Goal: Find specific page/section: Find specific page/section

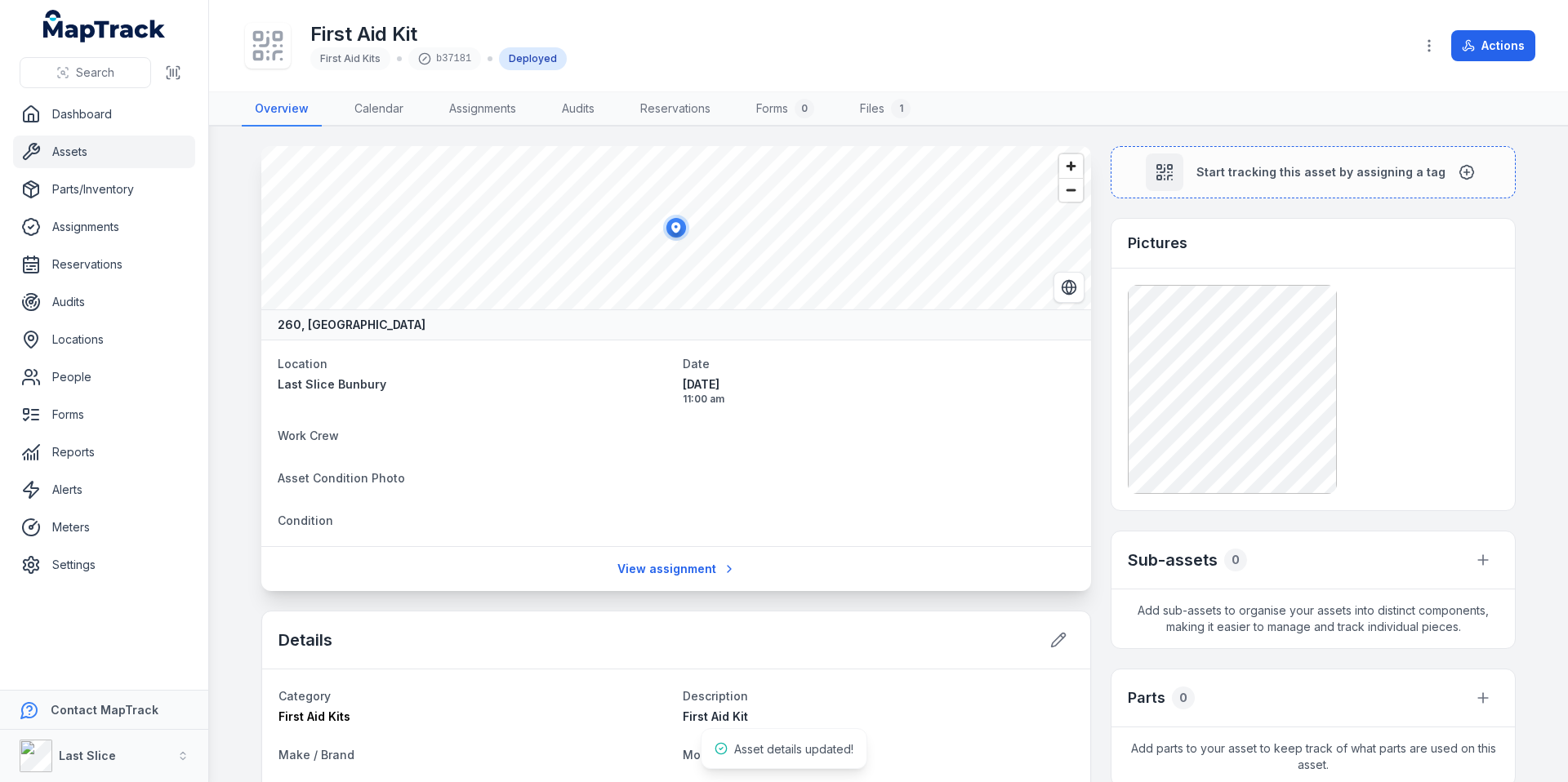
scroll to position [208, 0]
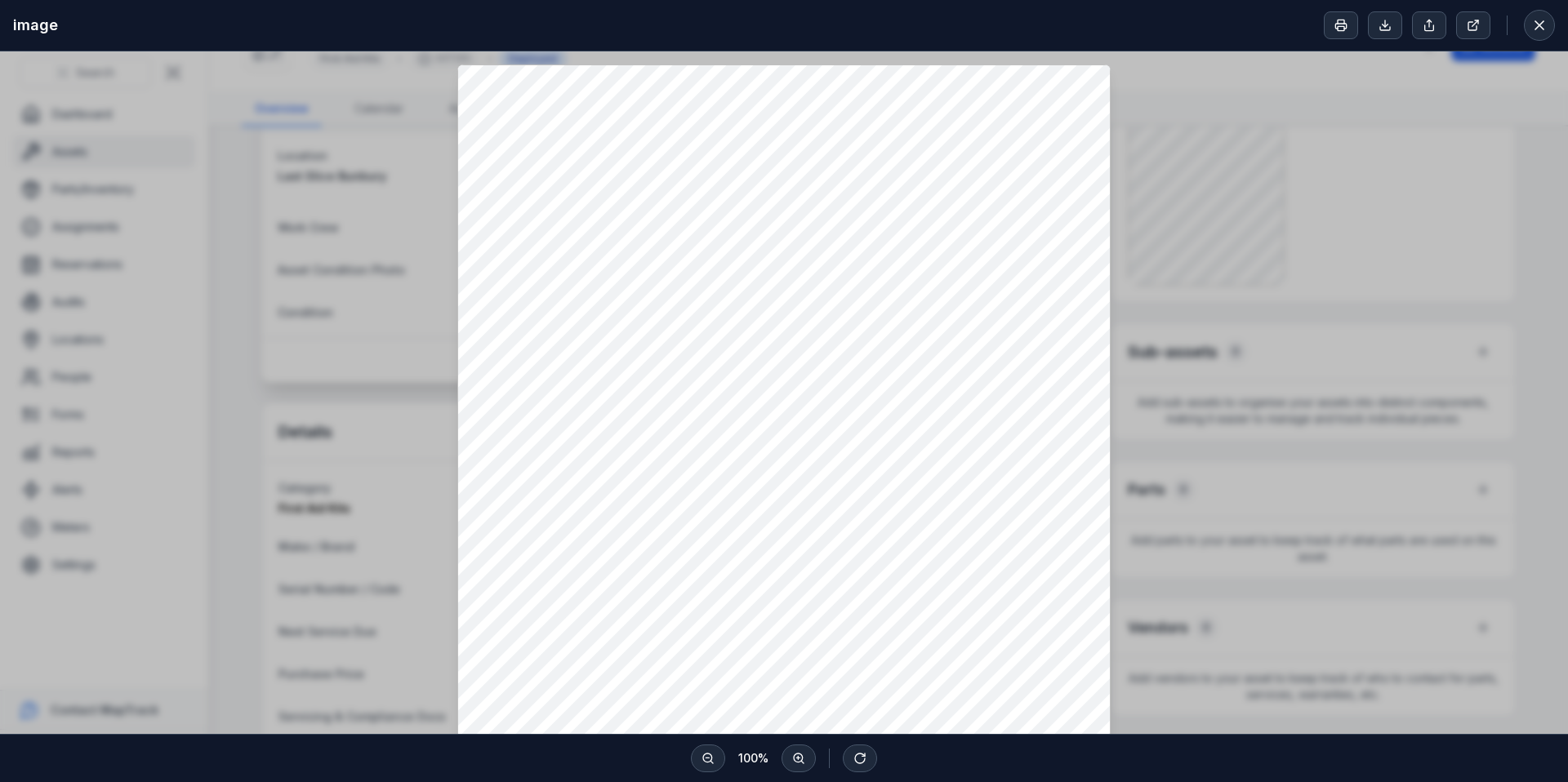
click at [346, 243] on div at bounding box center [784, 500] width 1568 height 897
drag, startPoint x: 1194, startPoint y: 529, endPoint x: 1198, endPoint y: 504, distance: 25.3
click at [1198, 504] on div at bounding box center [784, 500] width 1568 height 897
click at [1535, 31] on icon at bounding box center [1539, 25] width 16 height 16
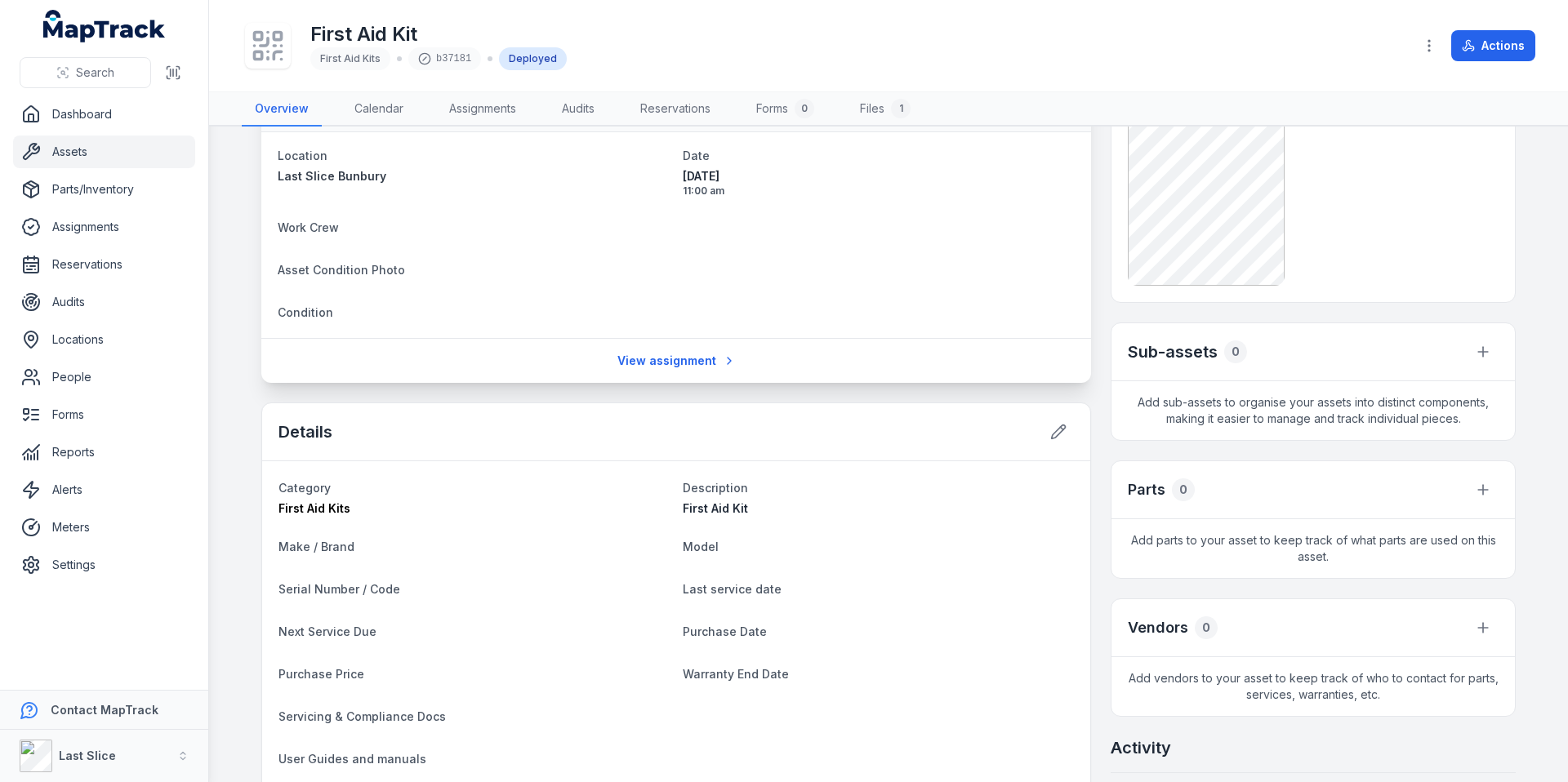
click at [97, 155] on link "Assets" at bounding box center [103, 152] width 182 height 33
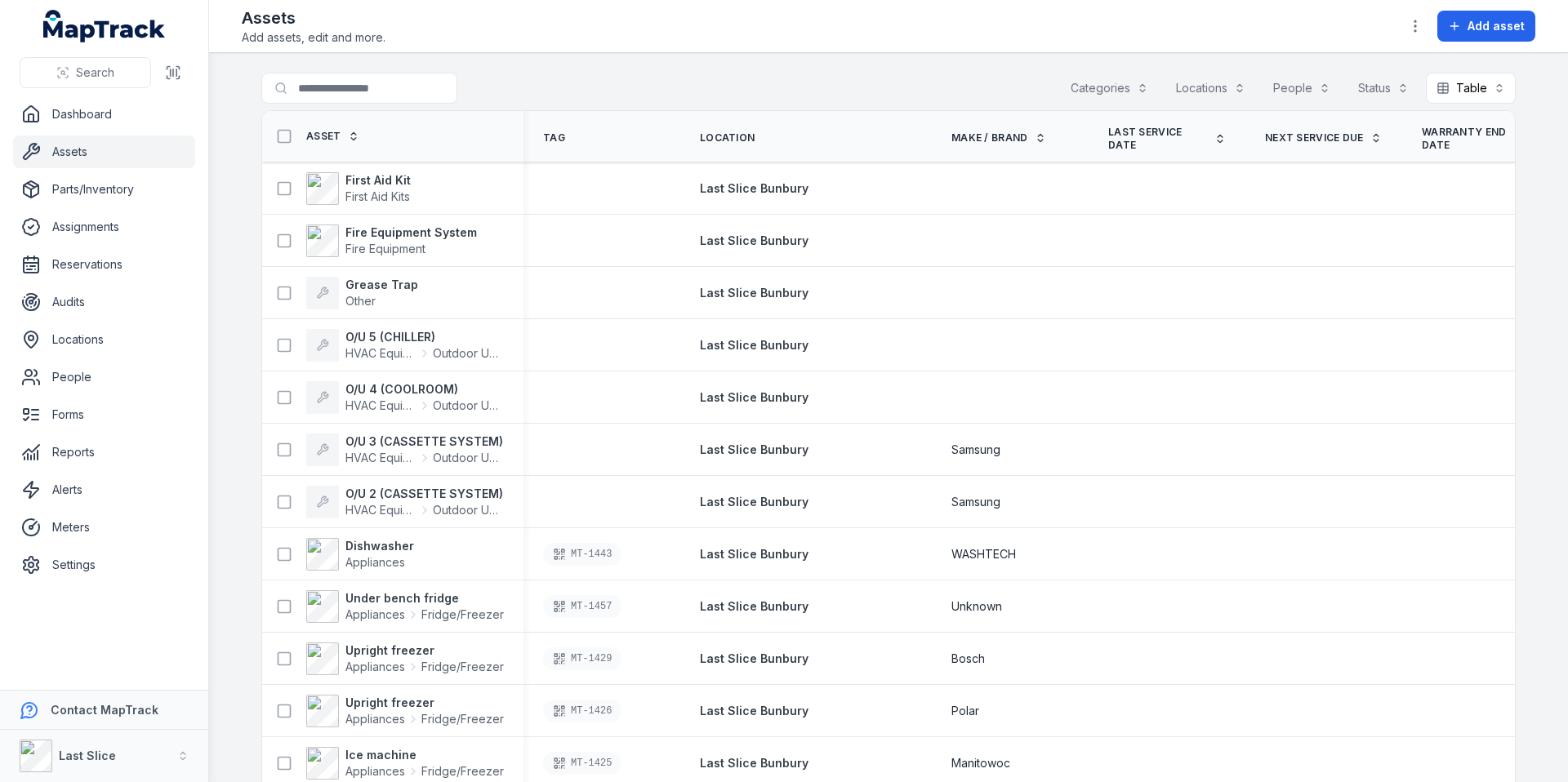
click at [302, 151] on th "Asset" at bounding box center [393, 137] width 262 height 52
click at [304, 146] on div "Asset" at bounding box center [314, 137] width 91 height 31
click at [308, 141] on span "Asset" at bounding box center [323, 136] width 35 height 13
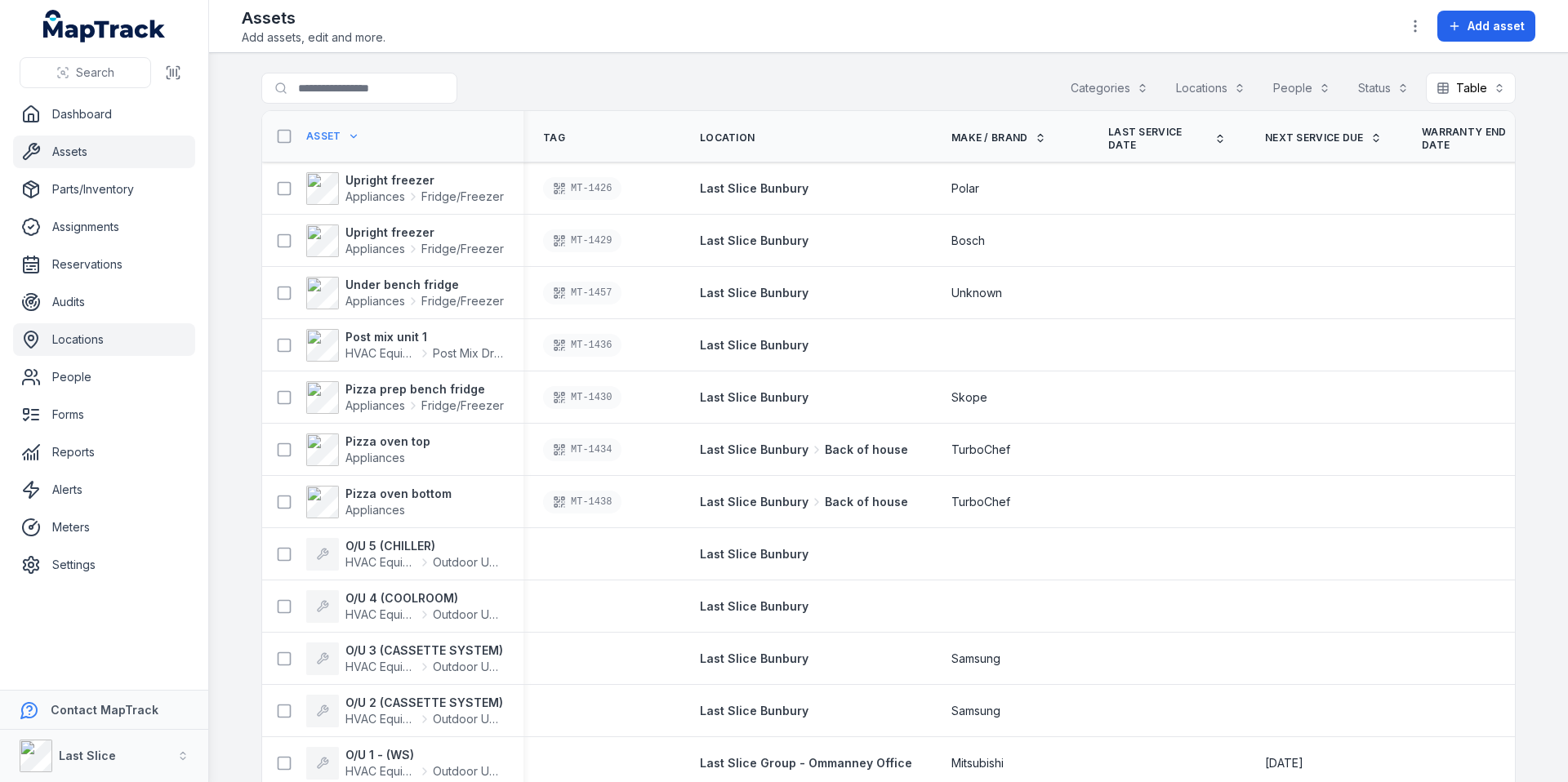
click at [79, 345] on link "Locations" at bounding box center [103, 339] width 182 height 33
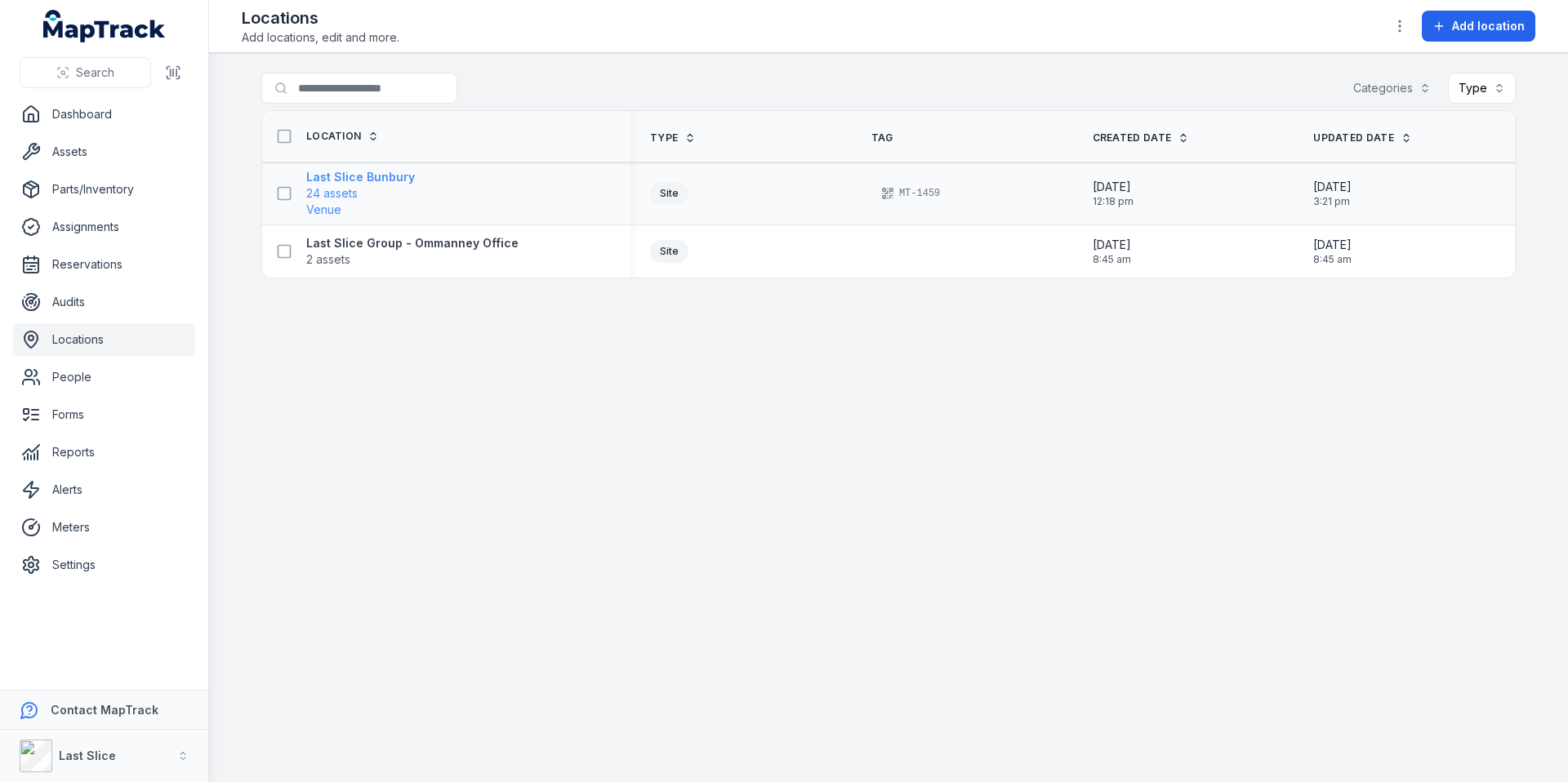
click at [372, 178] on strong "Last Slice Bunbury" at bounding box center [360, 177] width 109 height 16
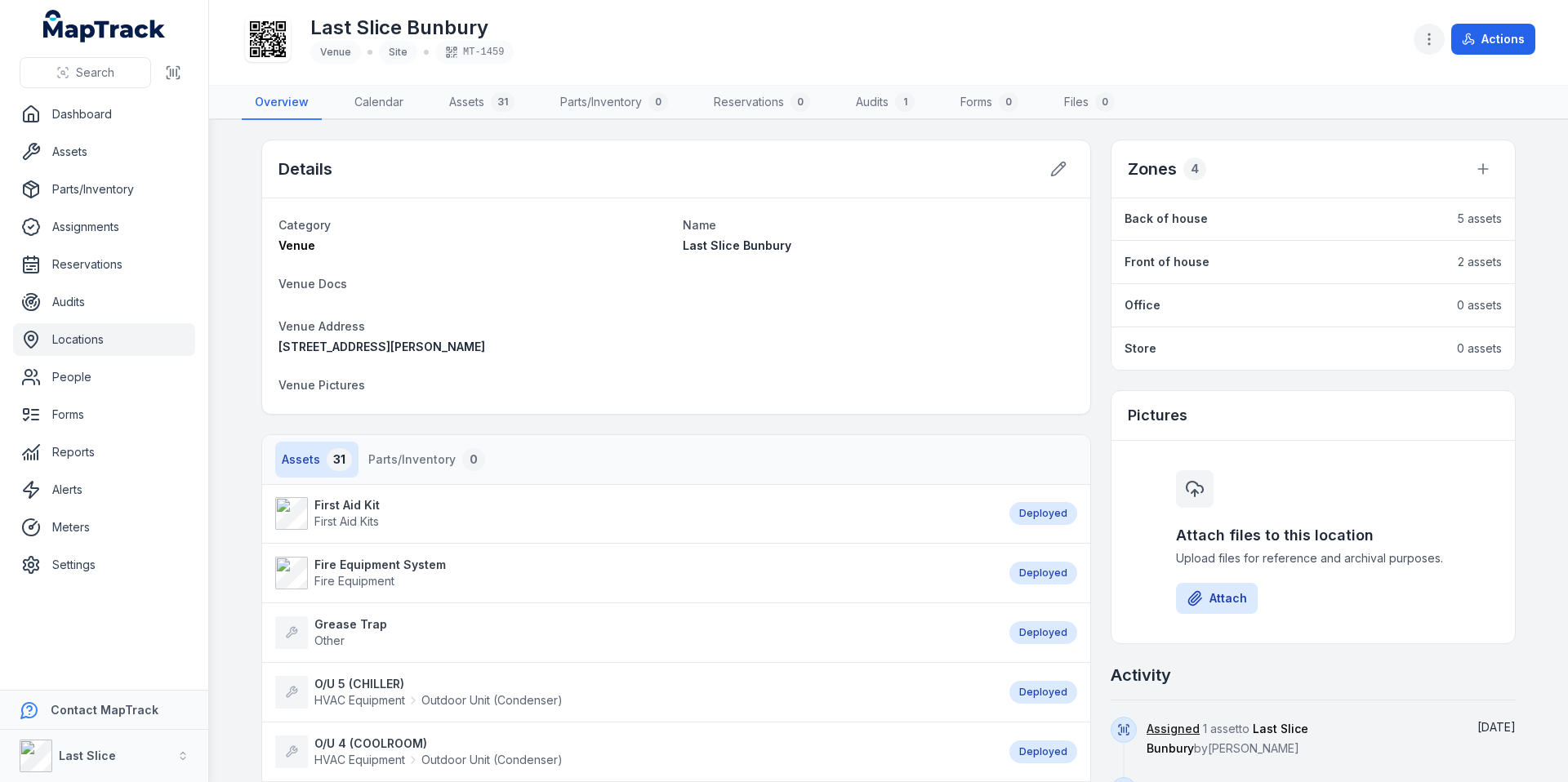
click at [1430, 37] on icon "button" at bounding box center [1429, 39] width 16 height 16
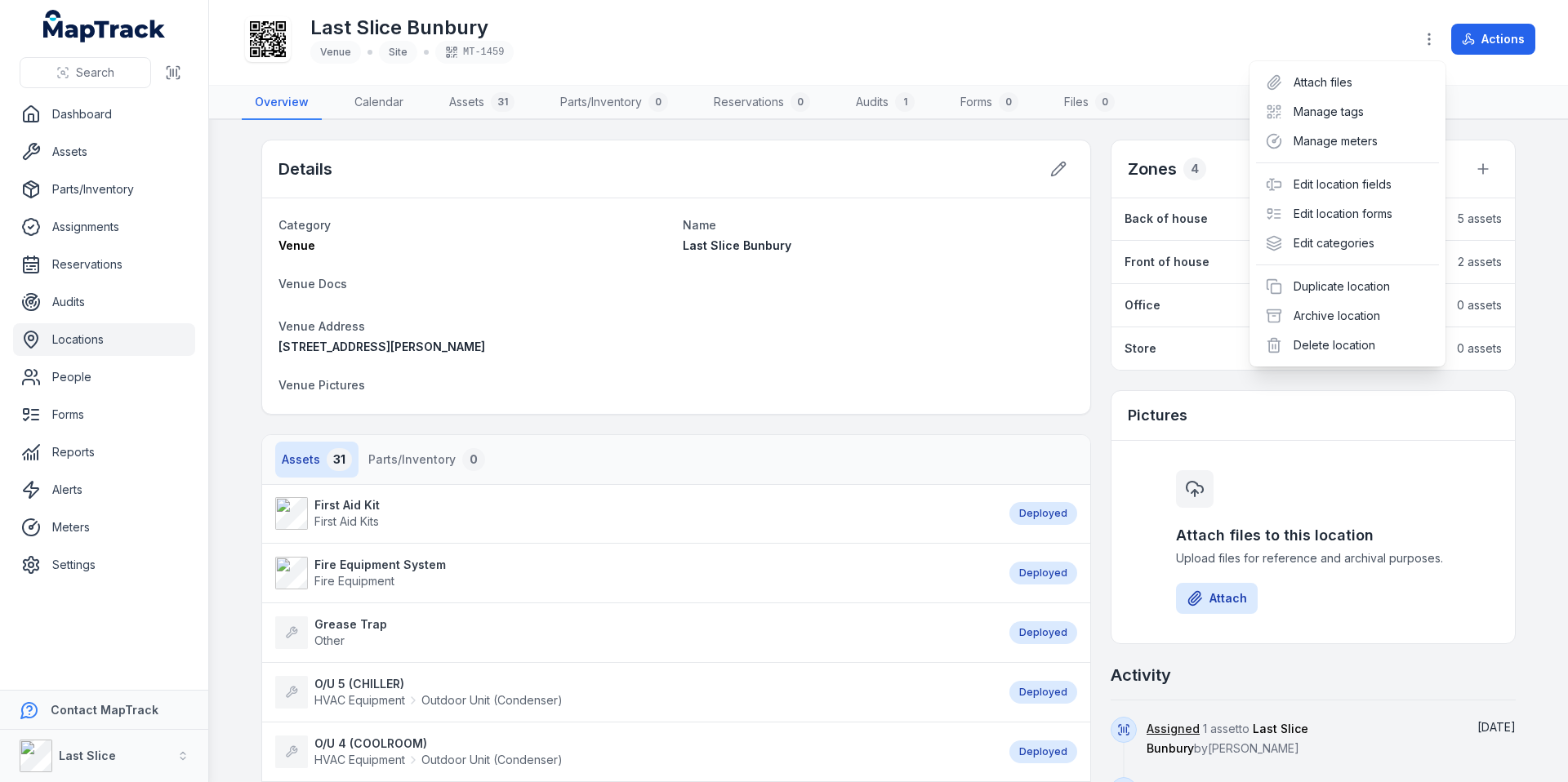
click at [1116, 55] on div "Last Slice Bunbury Venue Site MT-1459 Actions" at bounding box center [888, 42] width 1294 height 72
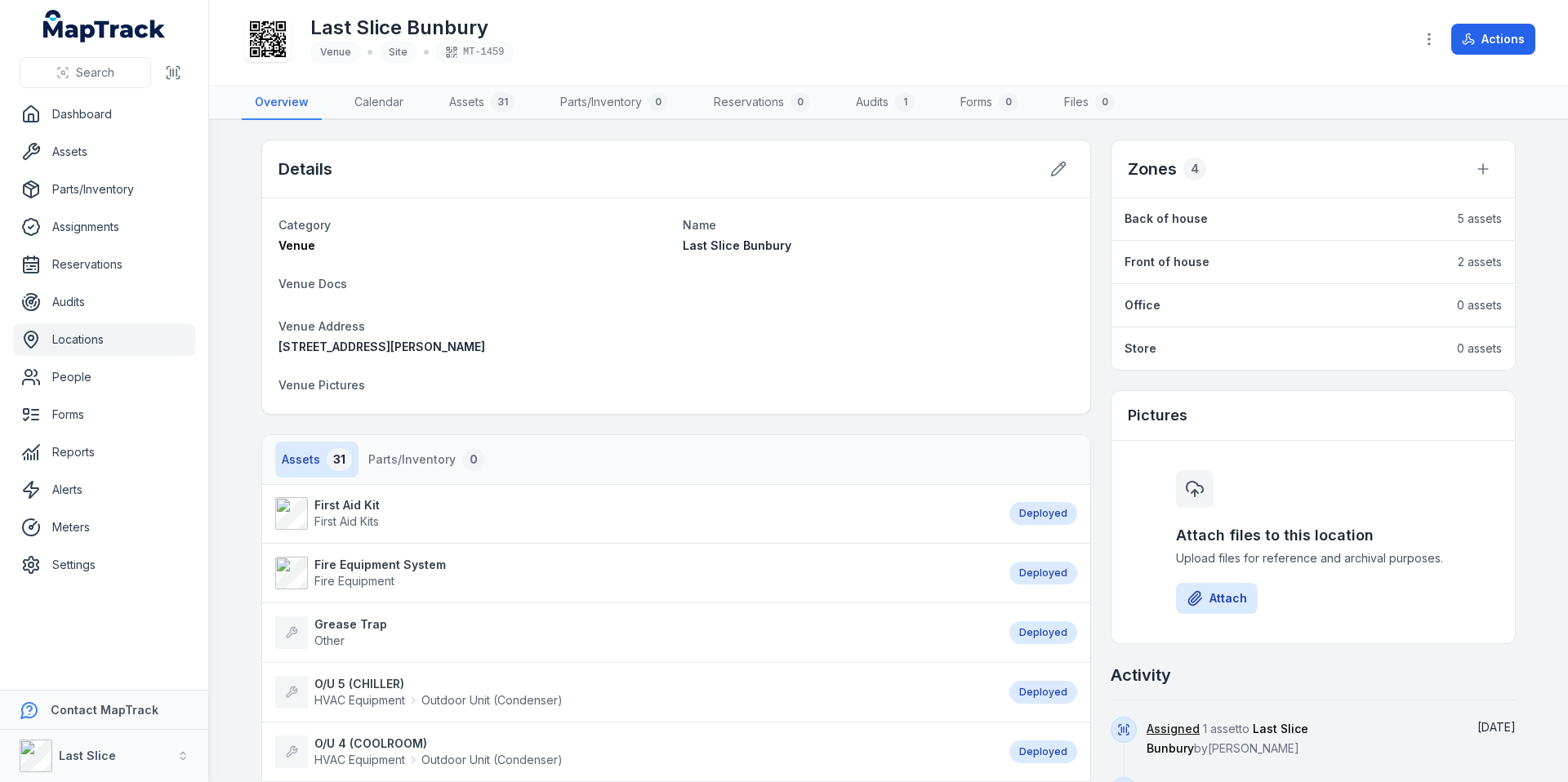
click at [1189, 161] on div "4" at bounding box center [1194, 168] width 23 height 23
click at [1481, 170] on icon at bounding box center [1483, 169] width 16 height 16
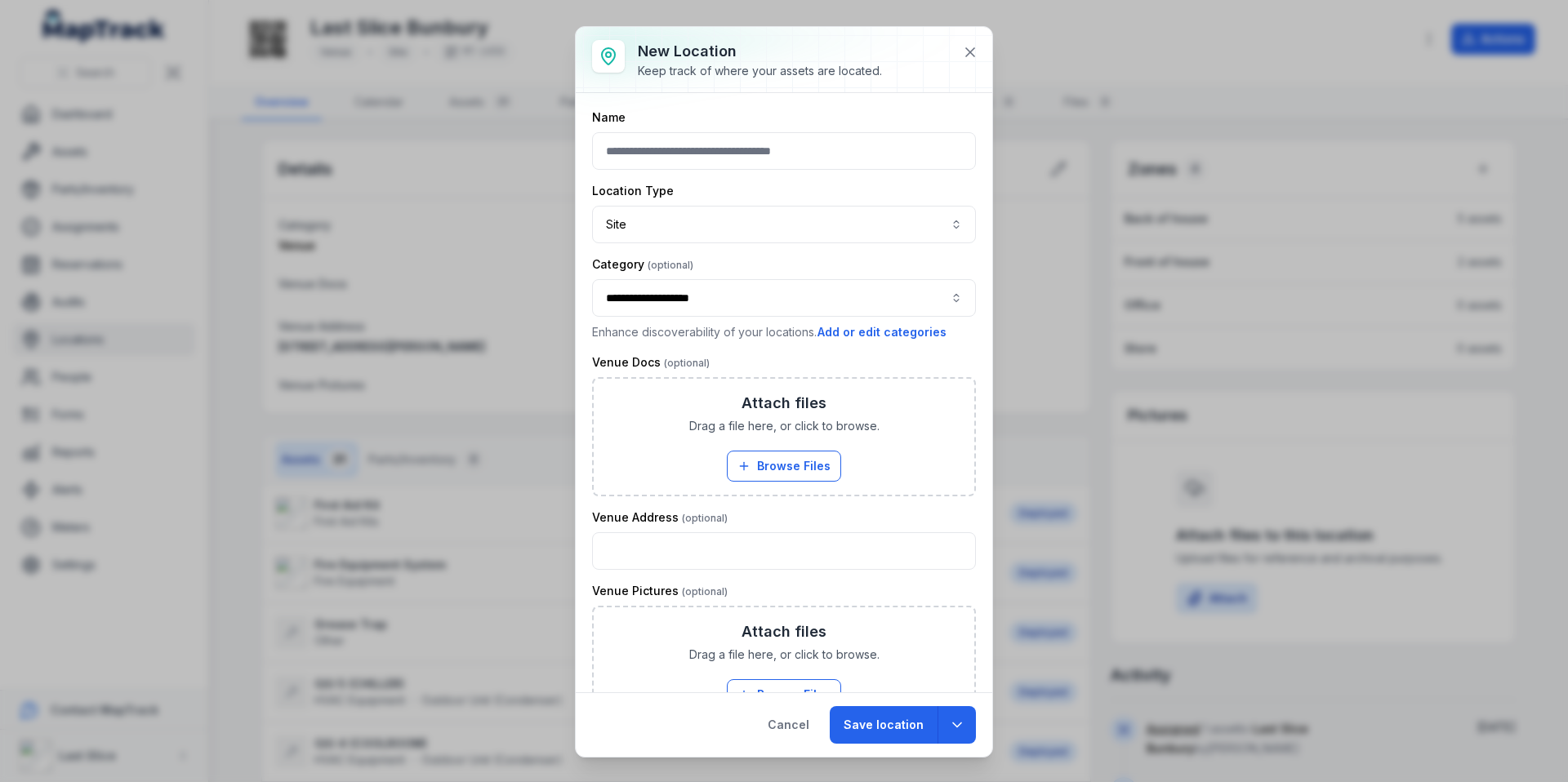
drag, startPoint x: 796, startPoint y: 718, endPoint x: 798, endPoint y: 694, distance: 24.1
click at [797, 718] on button "Cancel" at bounding box center [789, 724] width 70 height 37
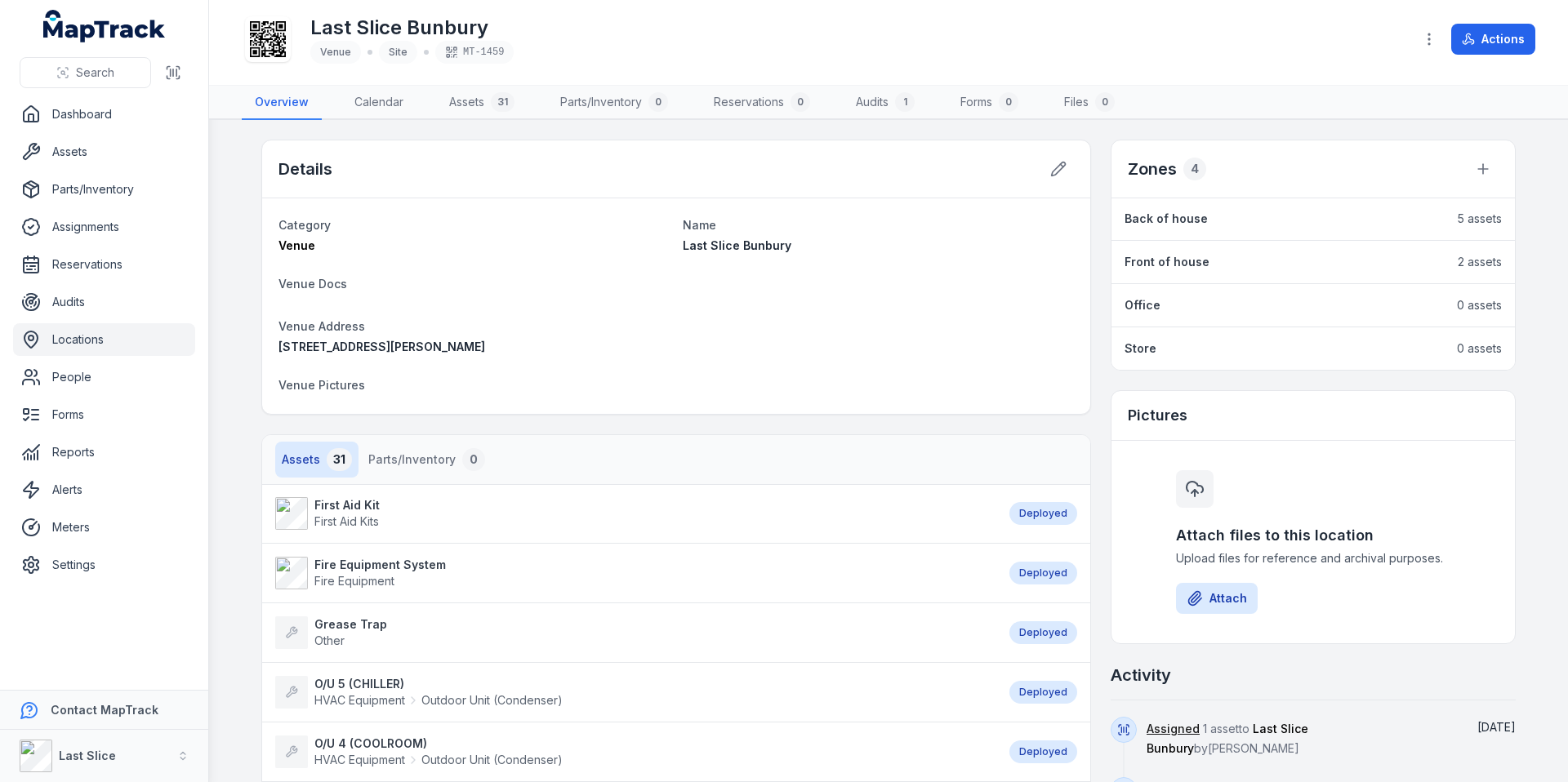
drag, startPoint x: 1247, startPoint y: 394, endPoint x: 1242, endPoint y: 402, distance: 9.4
click at [1248, 394] on div "Pictures" at bounding box center [1314, 415] width 404 height 50
